Goal: Information Seeking & Learning: Learn about a topic

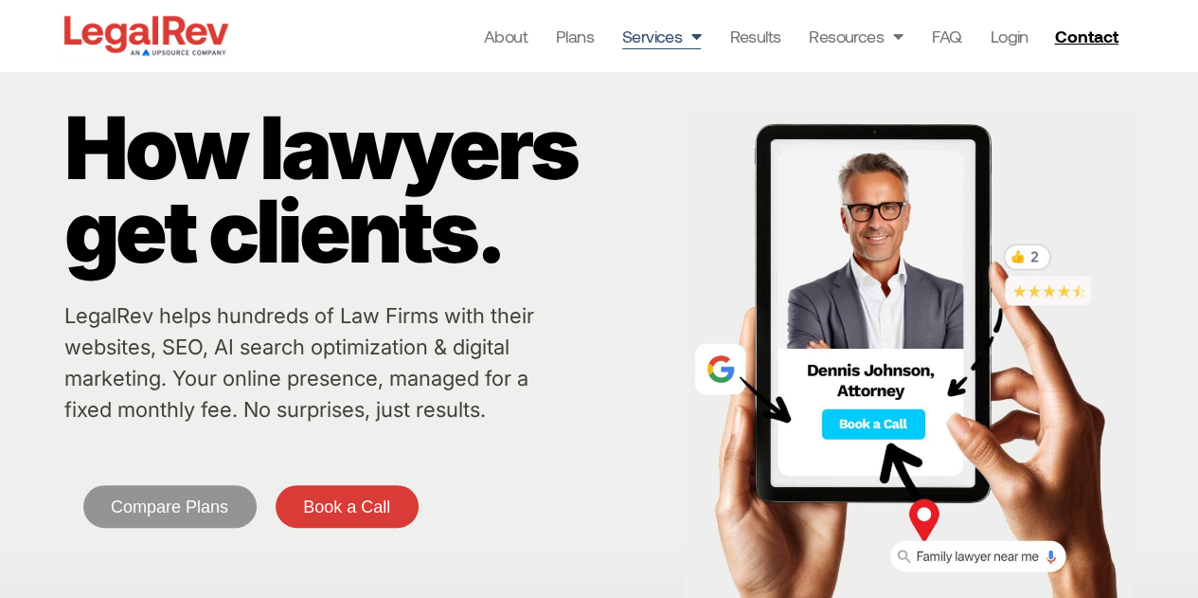
click at [663, 34] on link "Services" at bounding box center [662, 36] width 80 height 27
click at [672, 34] on link "Services" at bounding box center [662, 36] width 80 height 27
